Goal: Information Seeking & Learning: Check status

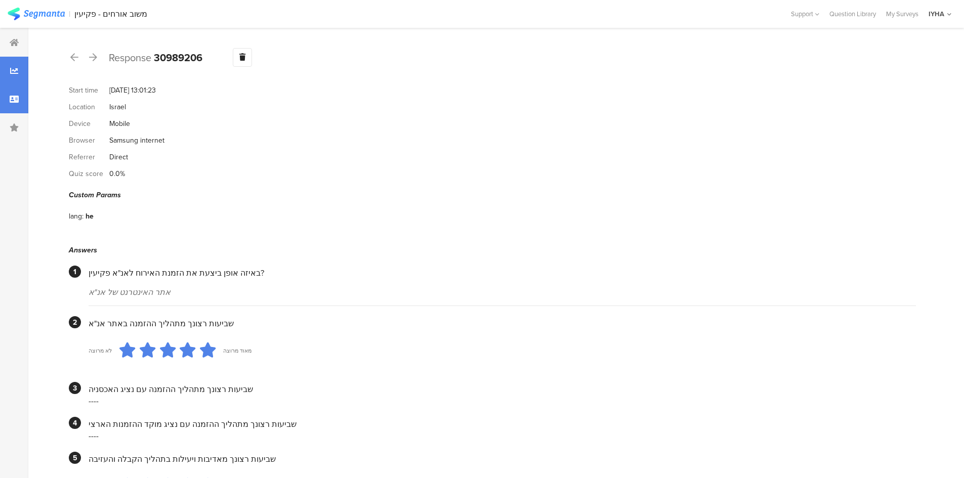
click at [18, 72] on icon at bounding box center [14, 71] width 8 height 8
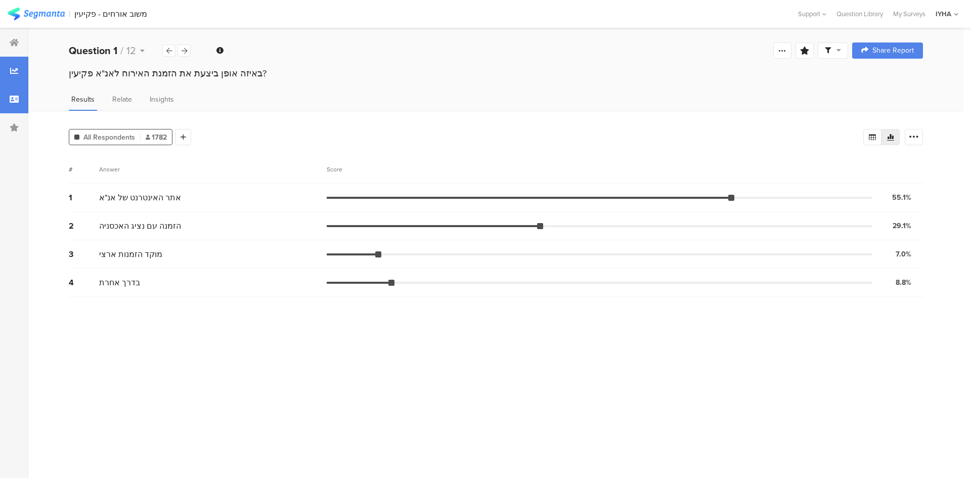
click at [14, 102] on icon at bounding box center [14, 99] width 9 height 8
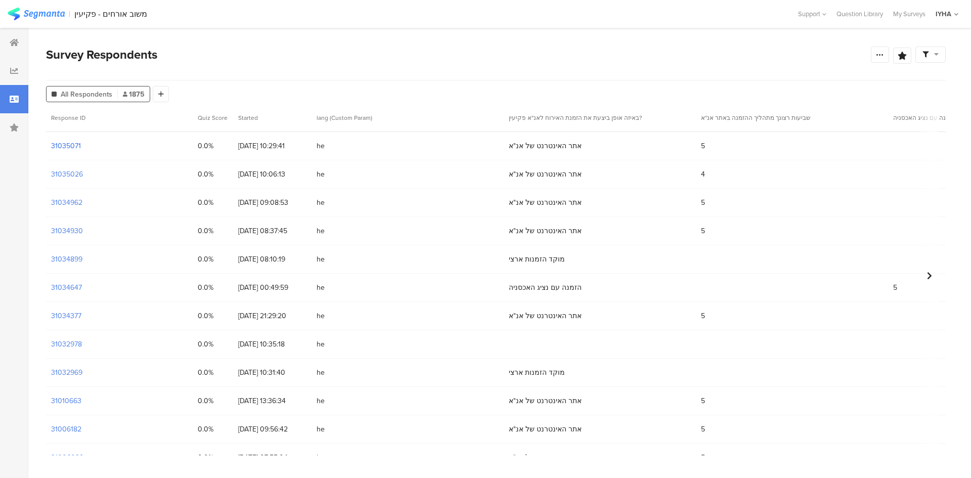
click at [73, 146] on section "31035071" at bounding box center [66, 146] width 30 height 11
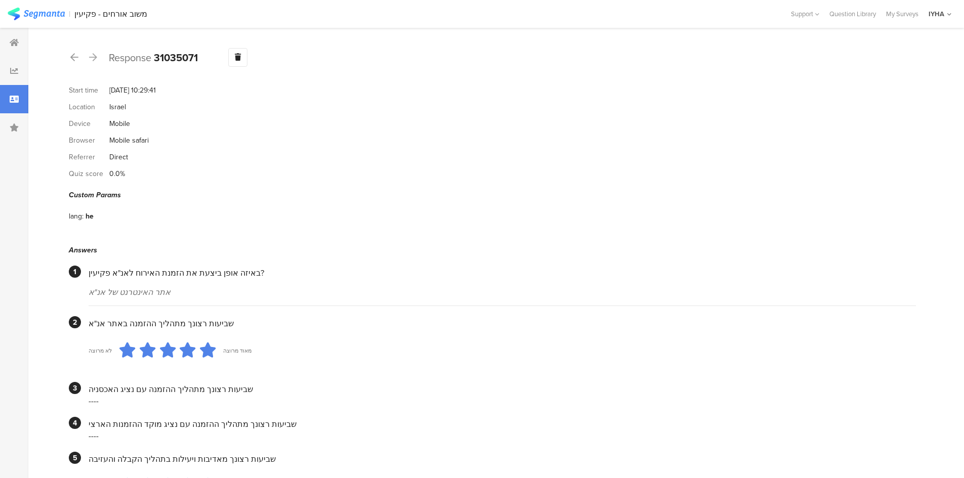
click at [100, 52] on div "Response 31035071 Warning Delete Cancel" at bounding box center [492, 57] width 847 height 19
click at [94, 54] on icon at bounding box center [93, 57] width 8 height 9
click at [69, 56] on div at bounding box center [74, 58] width 11 height 16
click at [73, 57] on icon at bounding box center [74, 57] width 8 height 9
click at [78, 53] on icon at bounding box center [74, 57] width 8 height 9
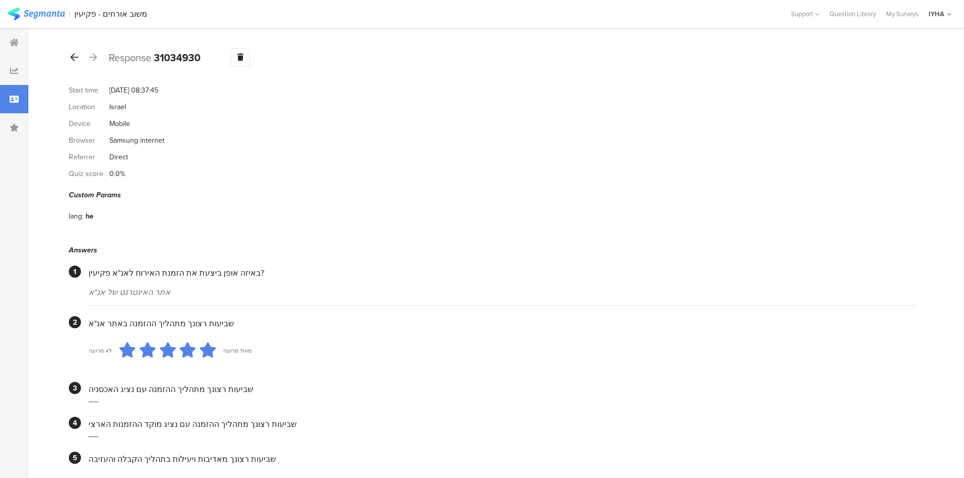
click at [73, 57] on icon at bounding box center [74, 57] width 8 height 9
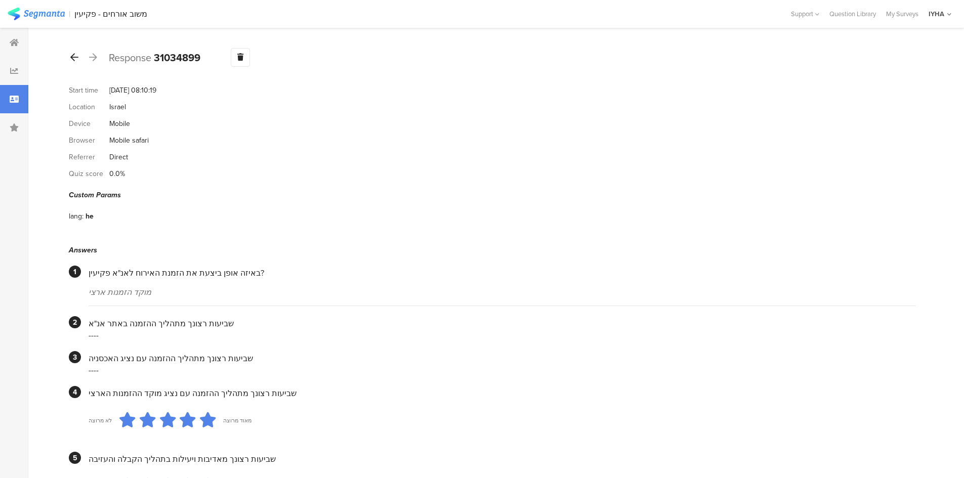
click at [72, 56] on icon at bounding box center [74, 57] width 8 height 9
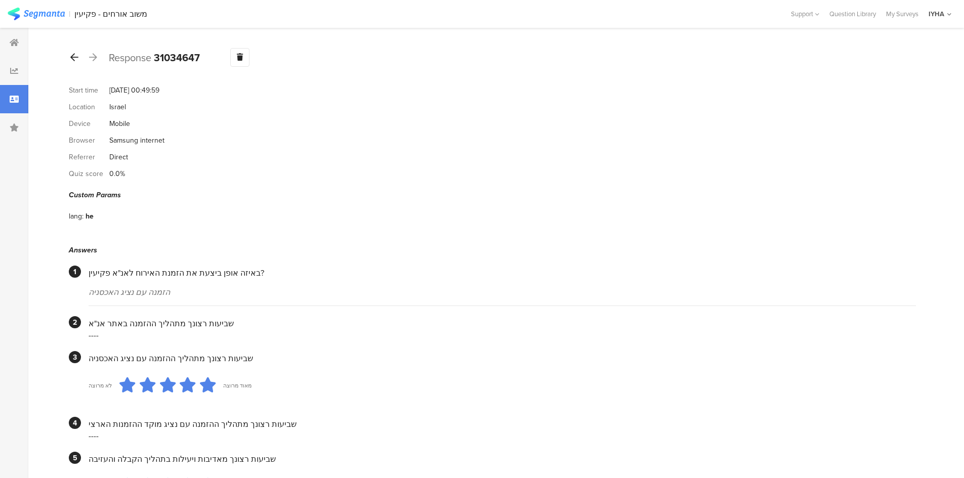
click at [72, 59] on icon at bounding box center [74, 57] width 8 height 9
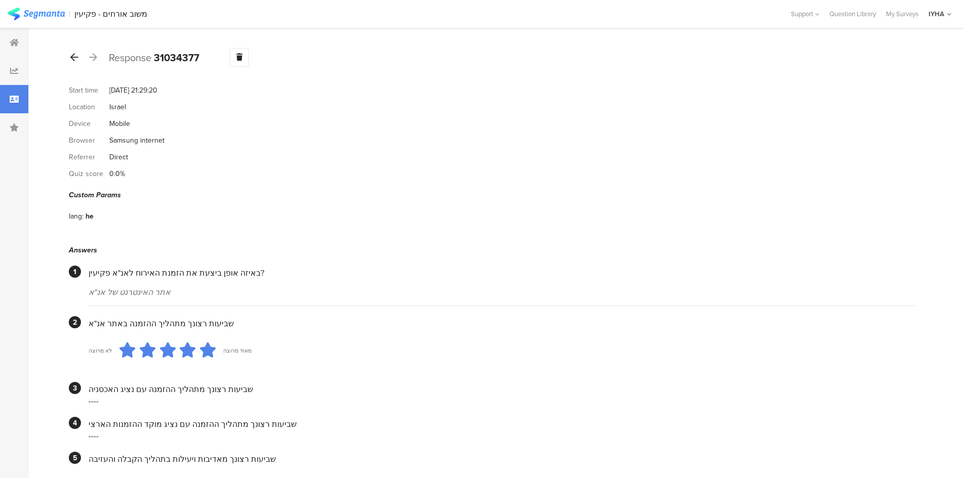
click at [70, 57] on div at bounding box center [74, 58] width 11 height 16
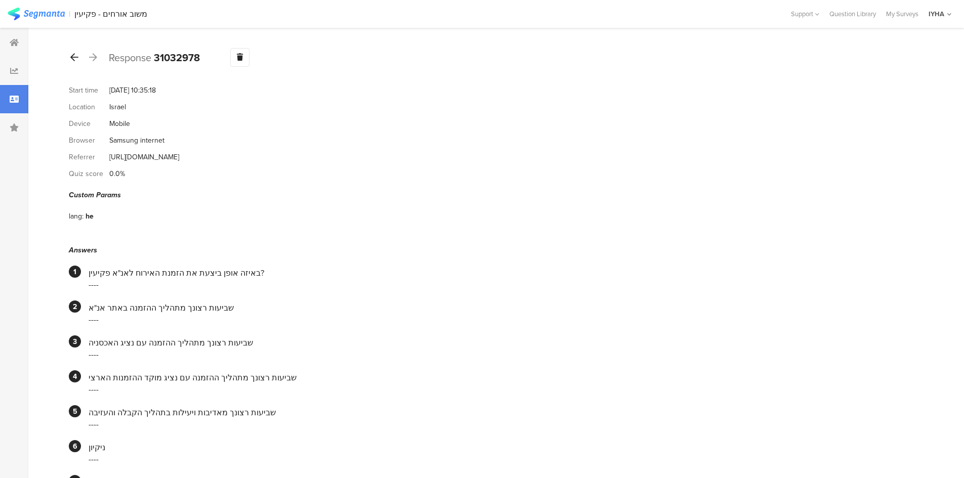
click at [76, 57] on icon at bounding box center [74, 57] width 8 height 9
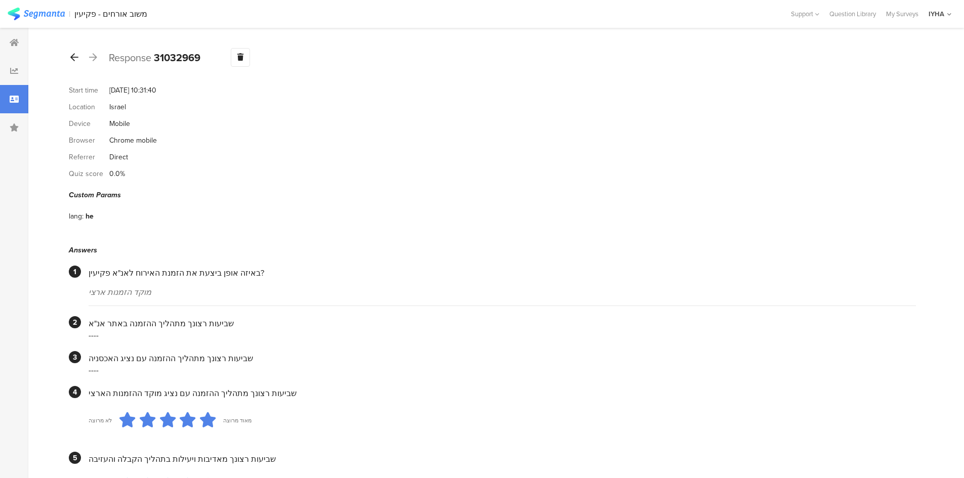
click at [69, 57] on div at bounding box center [74, 58] width 11 height 16
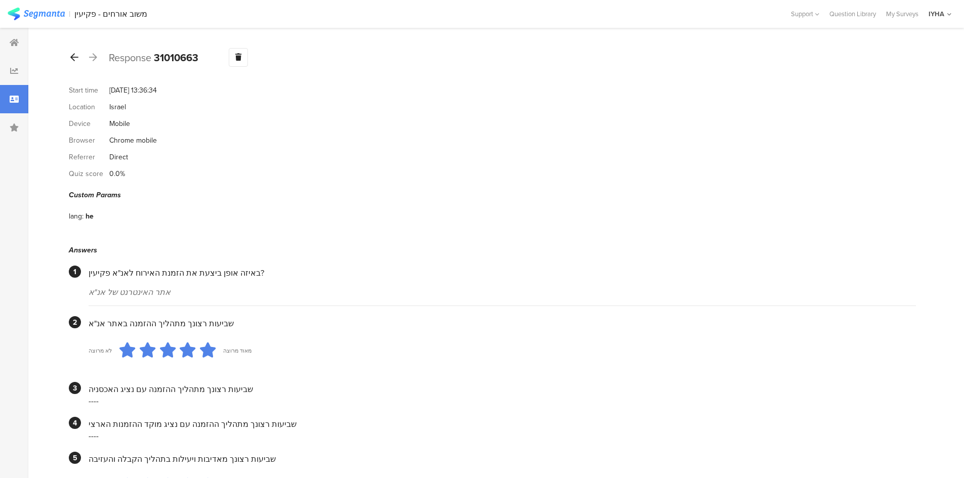
click at [73, 54] on icon at bounding box center [74, 57] width 8 height 9
click at [74, 57] on icon at bounding box center [74, 57] width 8 height 9
